Goal: Check status: Check status

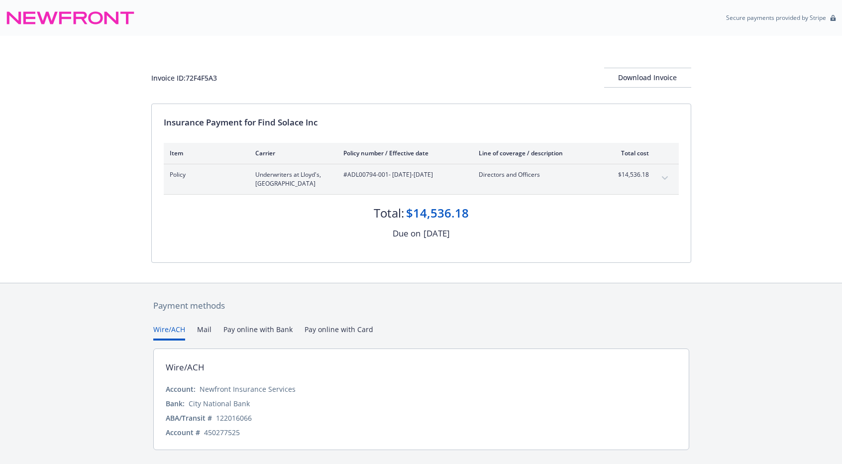
click at [130, 177] on div "Invoice ID: 72F4F5A3 Download Invoice Insurance Payment for Find Solace Inc Ite…" at bounding box center [421, 159] width 842 height 247
click at [107, 150] on div "Invoice ID: 72F4F5A3 Download Invoice Insurance Payment for Find Solace Inc Ite…" at bounding box center [421, 159] width 842 height 247
click at [101, 161] on div "Invoice ID: 72F4F5A3 Download Invoice Insurance Payment for Find Solace Inc Ite…" at bounding box center [421, 159] width 842 height 247
click at [109, 166] on div "Invoice ID: 72F4F5A3 Download Invoice Insurance Payment for Find Solace Inc Ite…" at bounding box center [421, 159] width 842 height 247
click at [101, 165] on div "Invoice ID: 72F4F5A3 Download Invoice Insurance Payment for Find Solace Inc Ite…" at bounding box center [421, 159] width 842 height 247
